Goal: Information Seeking & Learning: Learn about a topic

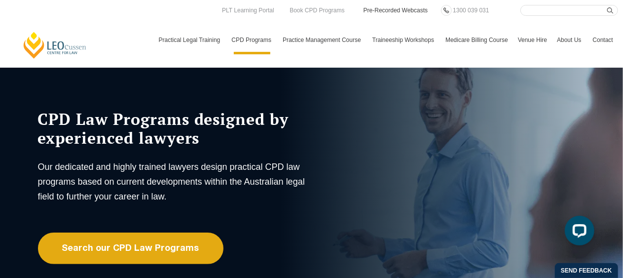
click at [397, 10] on link "Pre-Recorded Webcasts" at bounding box center [395, 10] width 67 height 11
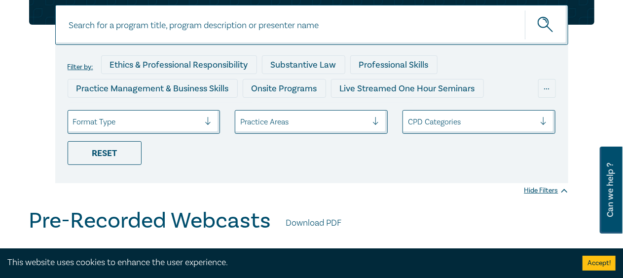
scroll to position [106, 0]
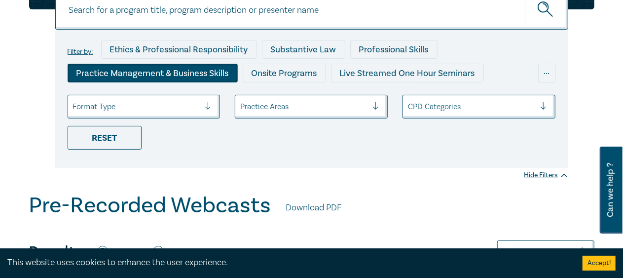
click at [161, 75] on div "Practice Management & Business Skills" at bounding box center [153, 73] width 170 height 19
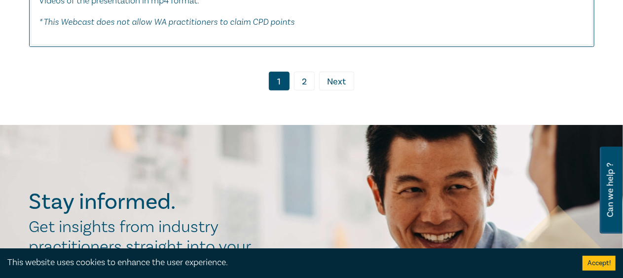
scroll to position [5406, 0]
click at [309, 91] on link "2" at bounding box center [304, 81] width 21 height 19
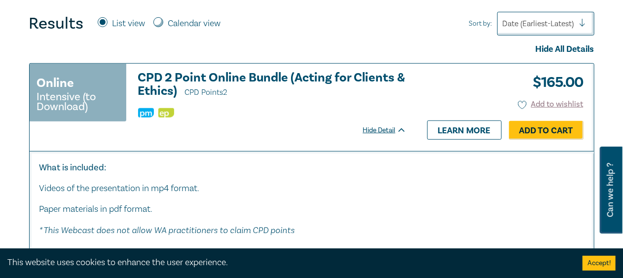
scroll to position [345, 0]
